Goal: Information Seeking & Learning: Learn about a topic

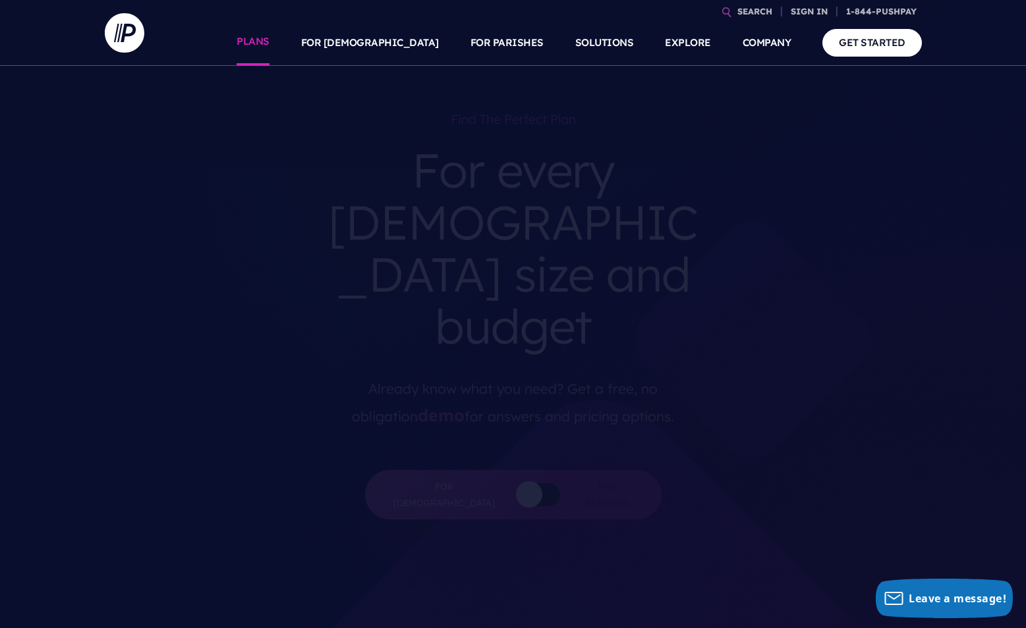
click at [269, 47] on link "PLANS" at bounding box center [253, 43] width 33 height 46
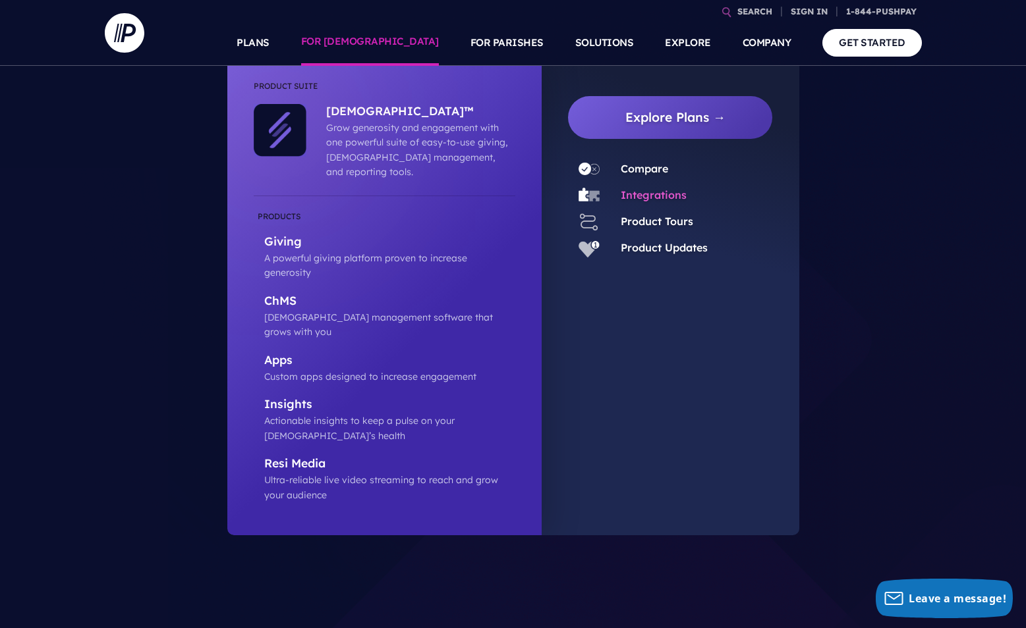
click at [635, 196] on link "Integrations" at bounding box center [654, 194] width 66 height 13
